Goal: Check status: Check status

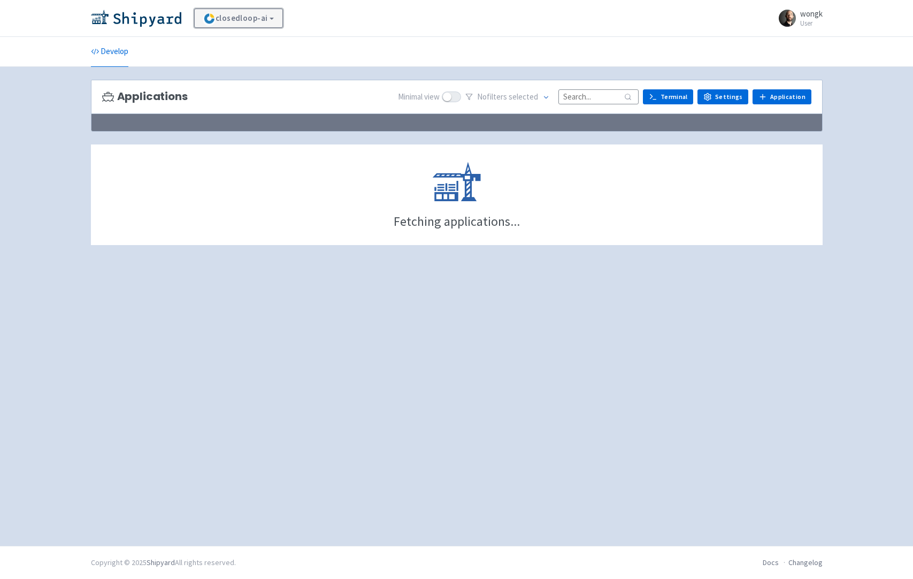
click at [278, 19] on link "closedloop-ai" at bounding box center [238, 18] width 89 height 19
click at [376, 20] on div "closedloop-ai View Organizations wongk User Profile Sign out" at bounding box center [457, 18] width 732 height 19
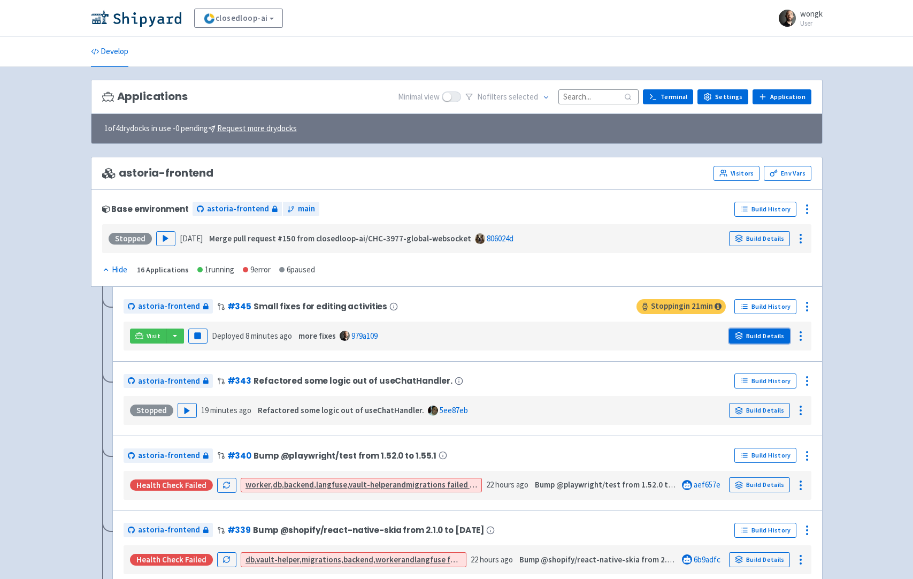
click at [754, 336] on link "Build Details" at bounding box center [759, 335] width 61 height 15
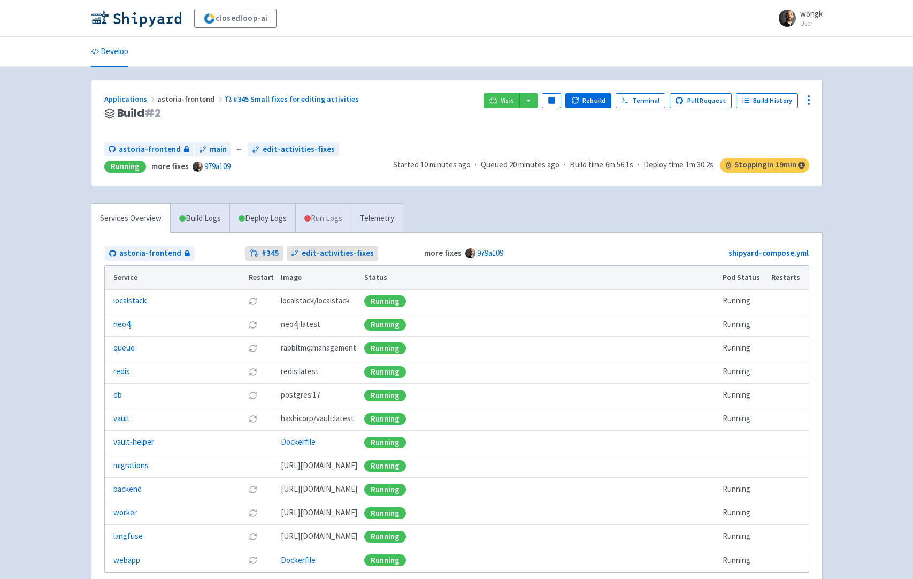
click at [329, 210] on link "Run Logs" at bounding box center [323, 218] width 56 height 29
